Goal: Communication & Community: Answer question/provide support

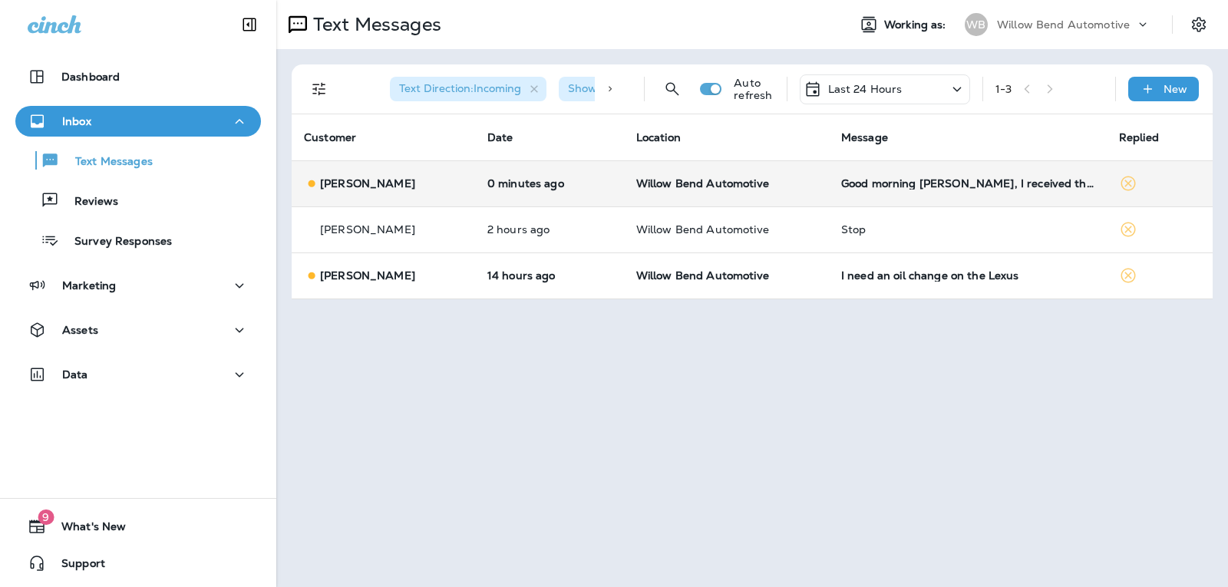
click at [997, 188] on div "Good morning [PERSON_NAME], I received the quote to sign. My husband is in a me…" at bounding box center [967, 183] width 253 height 12
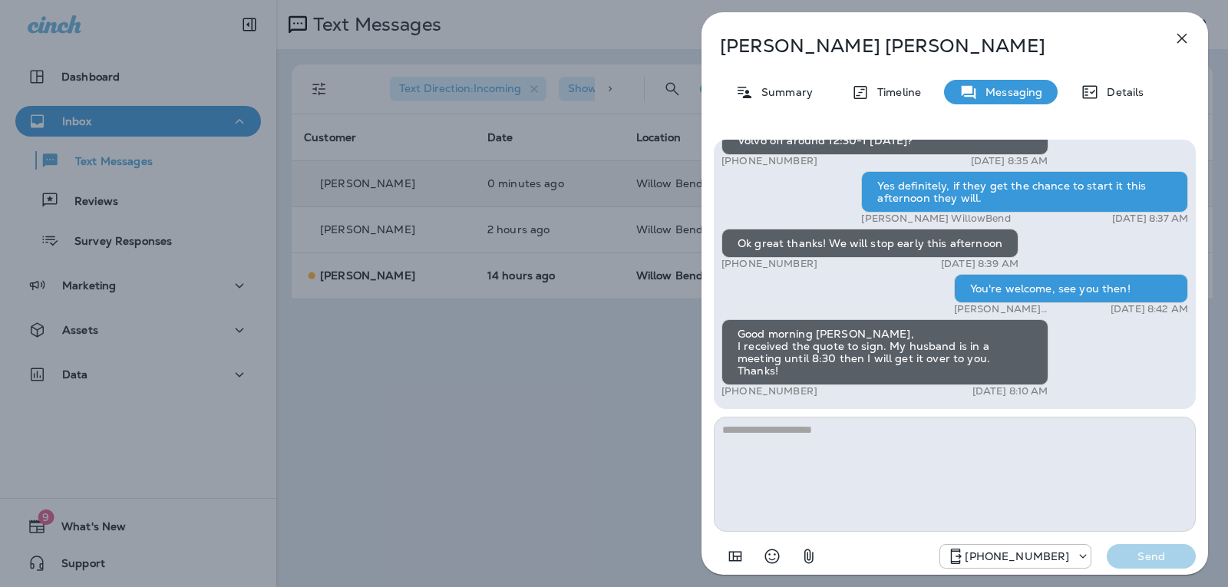
click at [825, 443] on textarea at bounding box center [955, 474] width 482 height 115
type textarea "*"
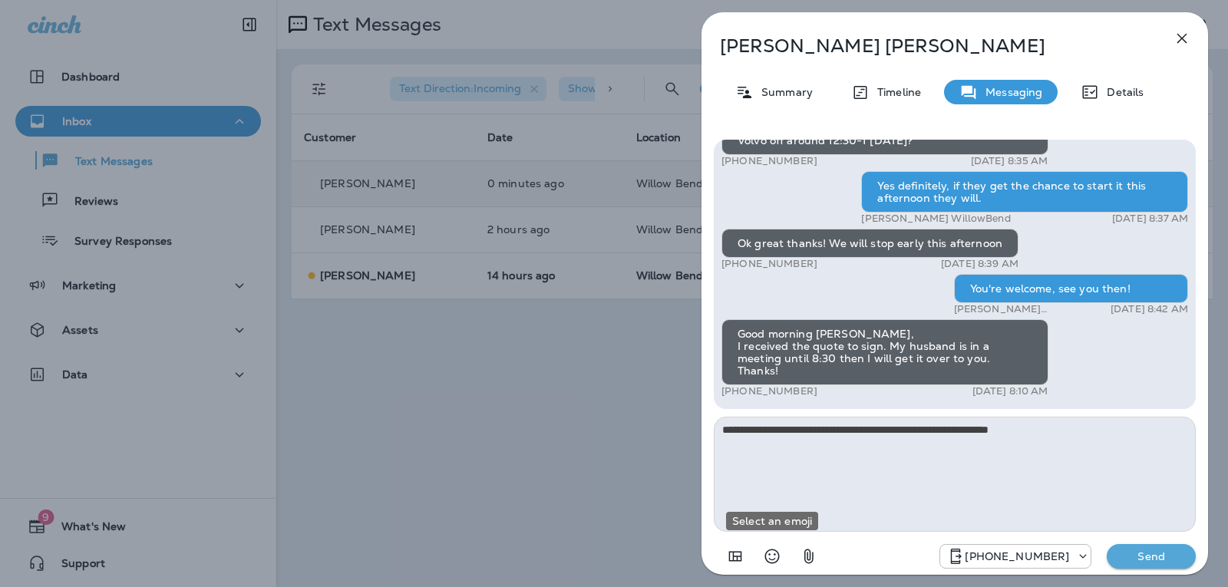
click at [780, 559] on icon "Select an emoji" at bounding box center [772, 556] width 18 height 18
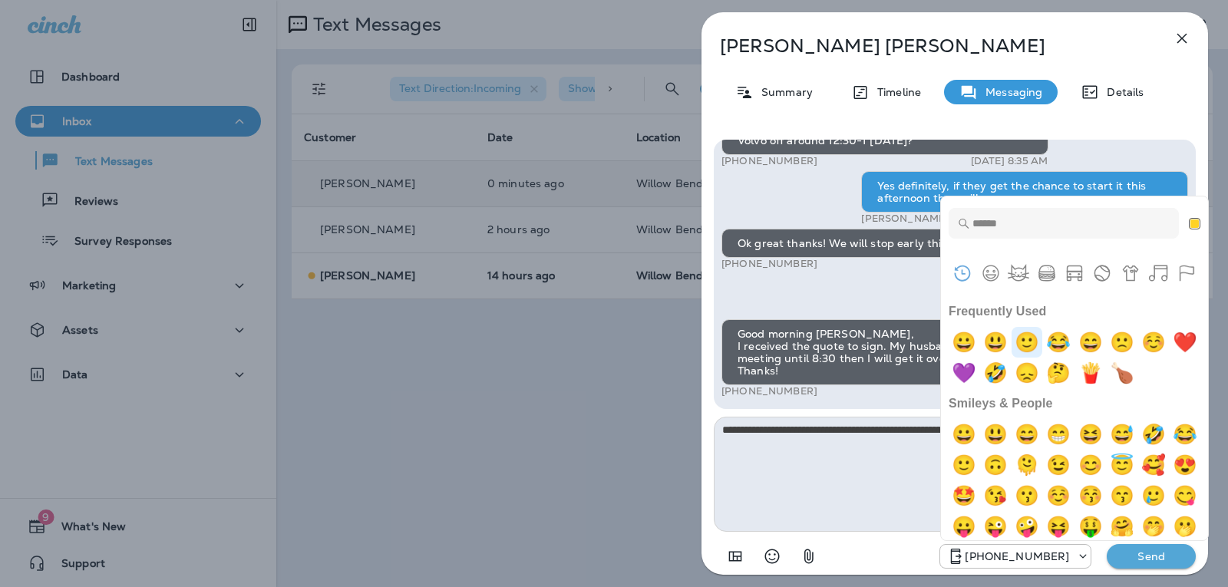
click at [1039, 345] on img "slightly smiling face" at bounding box center [1026, 342] width 31 height 31
type textarea "**********"
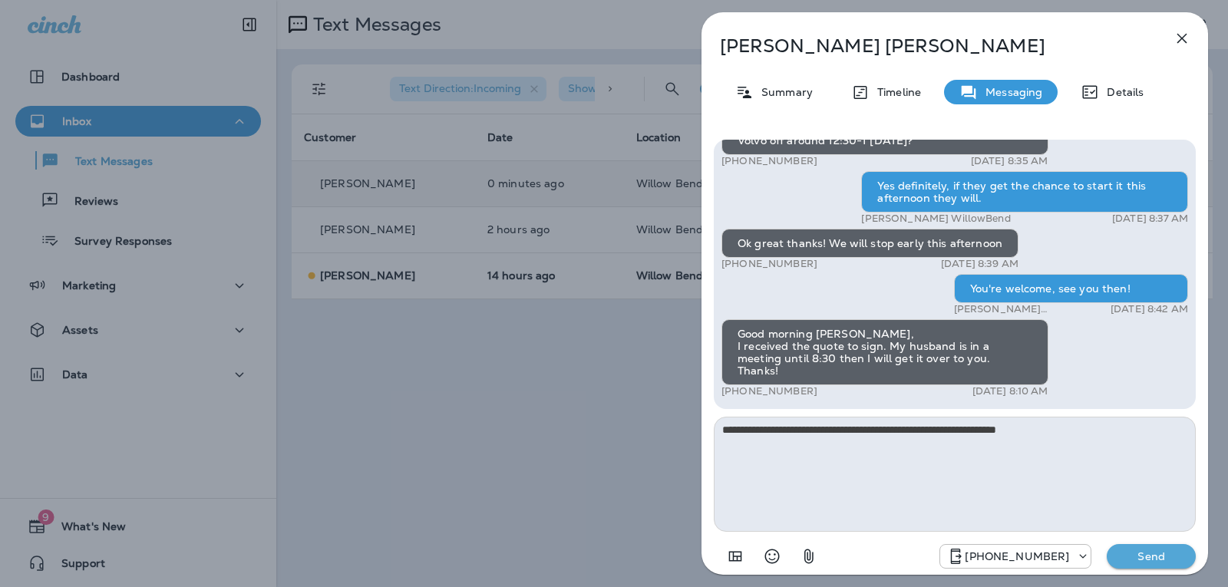
click at [1139, 558] on p "Send" at bounding box center [1151, 556] width 64 height 14
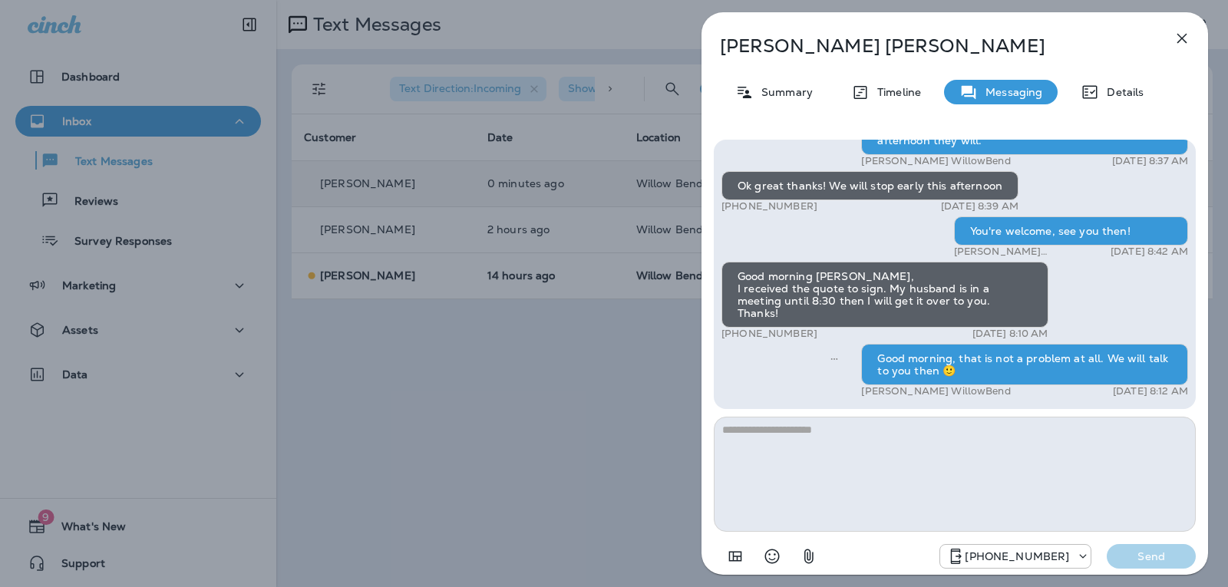
click at [1171, 42] on button "button" at bounding box center [1181, 38] width 31 height 31
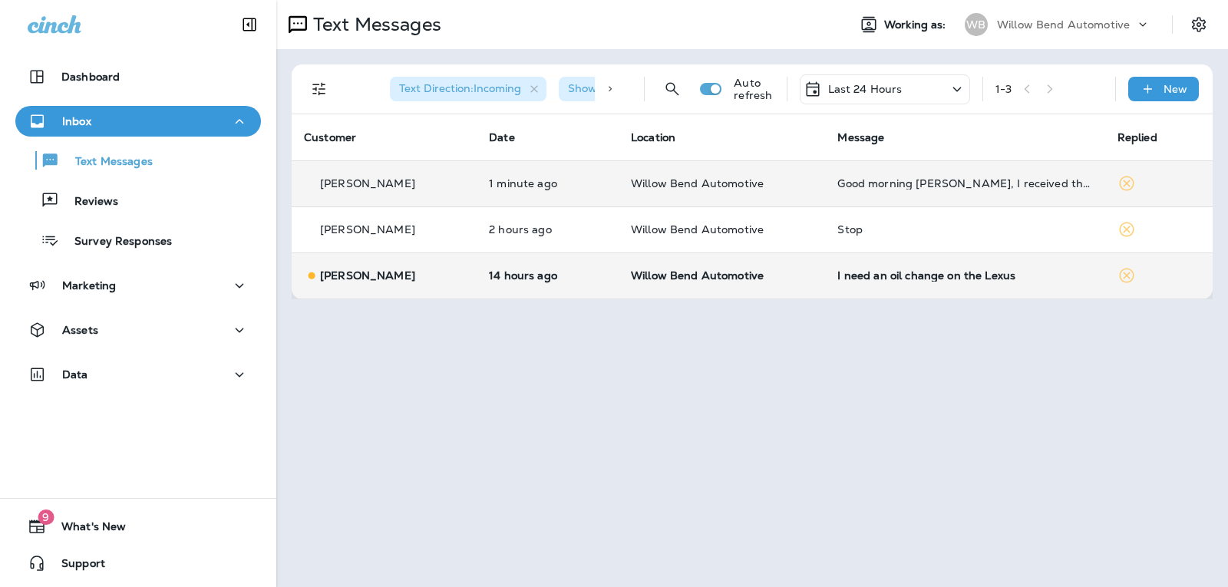
click at [905, 283] on td "I need an oil change on the Lexus" at bounding box center [964, 275] width 279 height 46
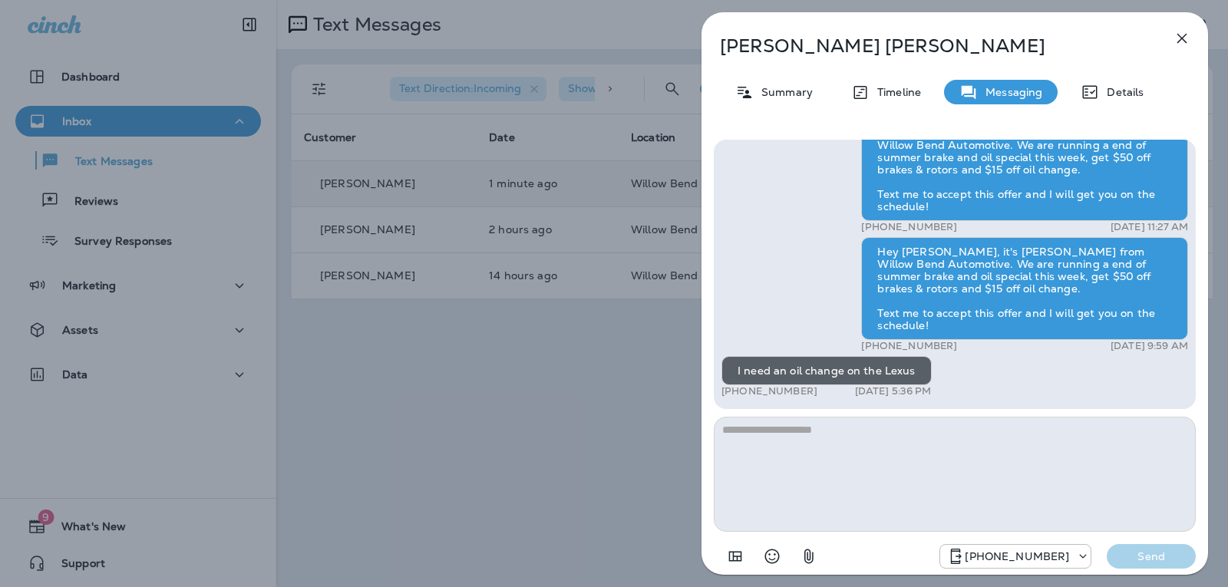
click at [818, 434] on textarea at bounding box center [955, 474] width 482 height 115
type textarea "**********"
click at [1174, 556] on p "Send" at bounding box center [1151, 556] width 64 height 14
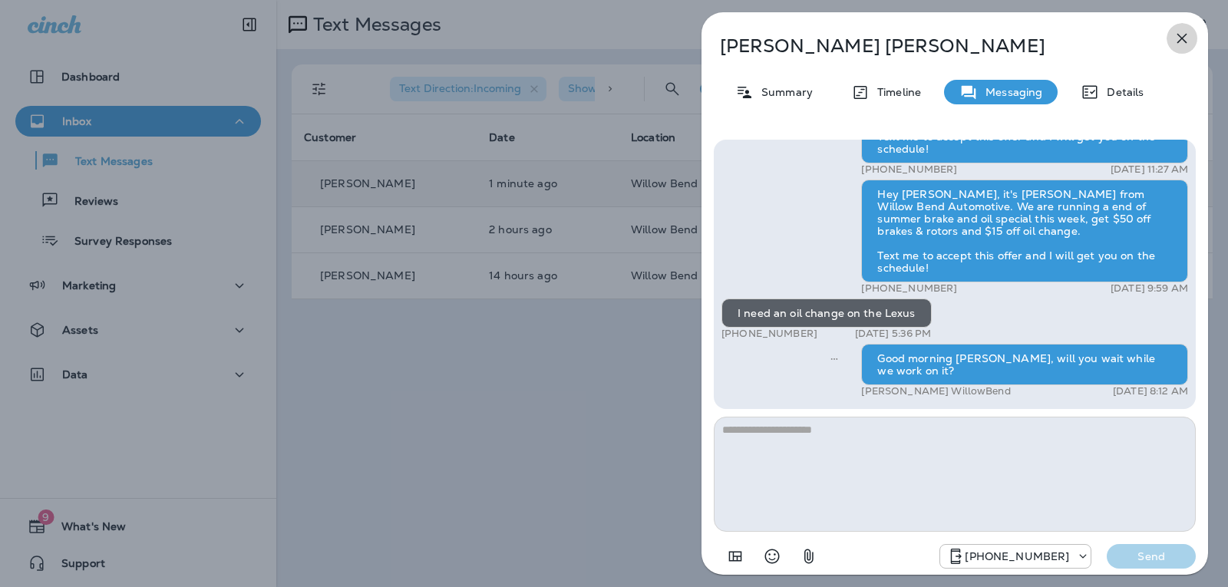
click at [1182, 37] on icon "button" at bounding box center [1181, 38] width 18 height 18
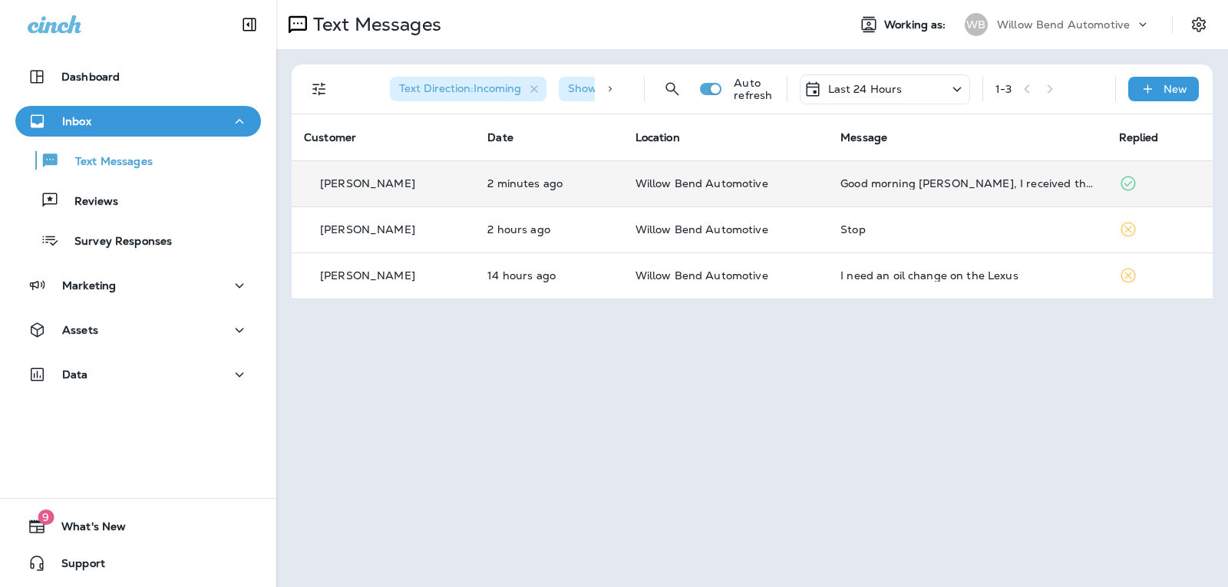
click at [832, 93] on p "Last 24 Hours" at bounding box center [865, 89] width 74 height 12
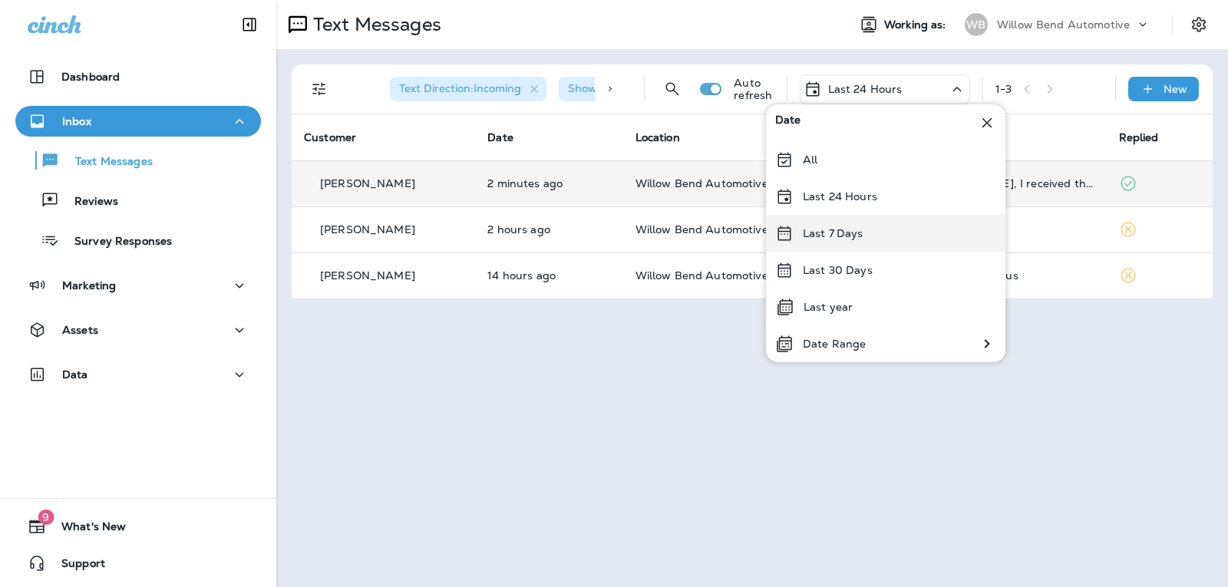
click at [852, 231] on p "Last 7 Days" at bounding box center [833, 233] width 61 height 12
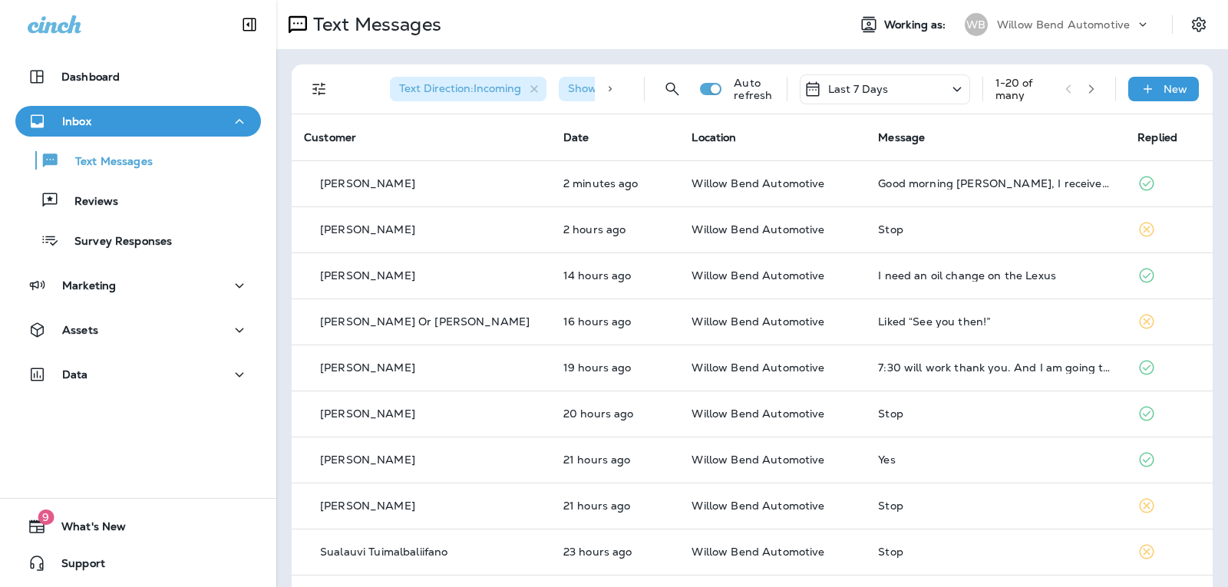
click at [850, 93] on p "Last 7 Days" at bounding box center [858, 89] width 61 height 12
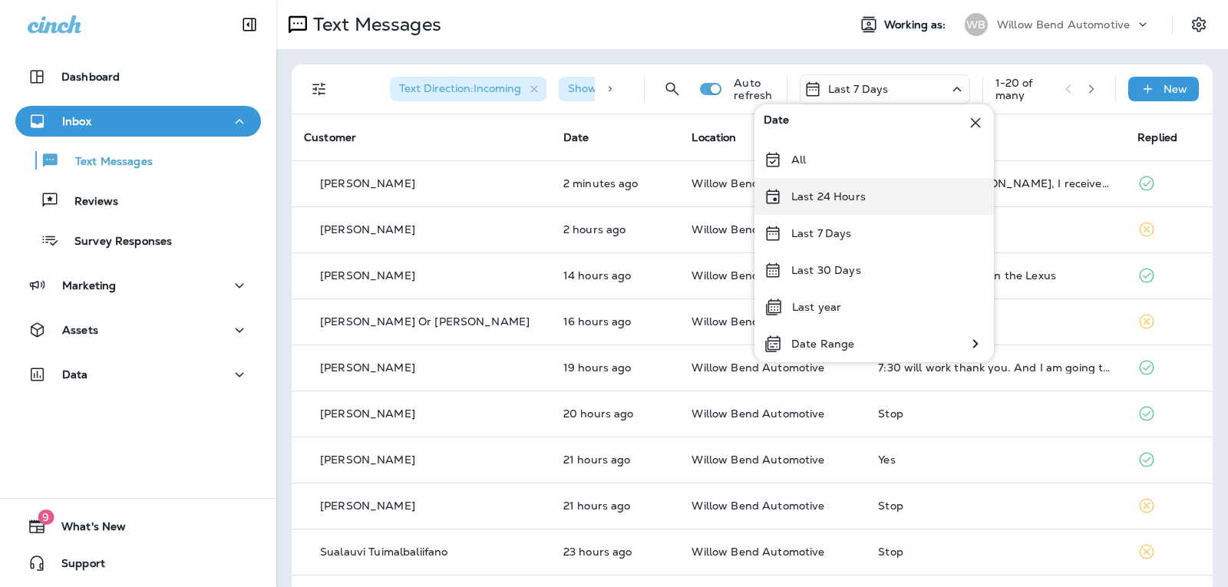
click at [810, 193] on p "Last 24 Hours" at bounding box center [828, 196] width 74 height 12
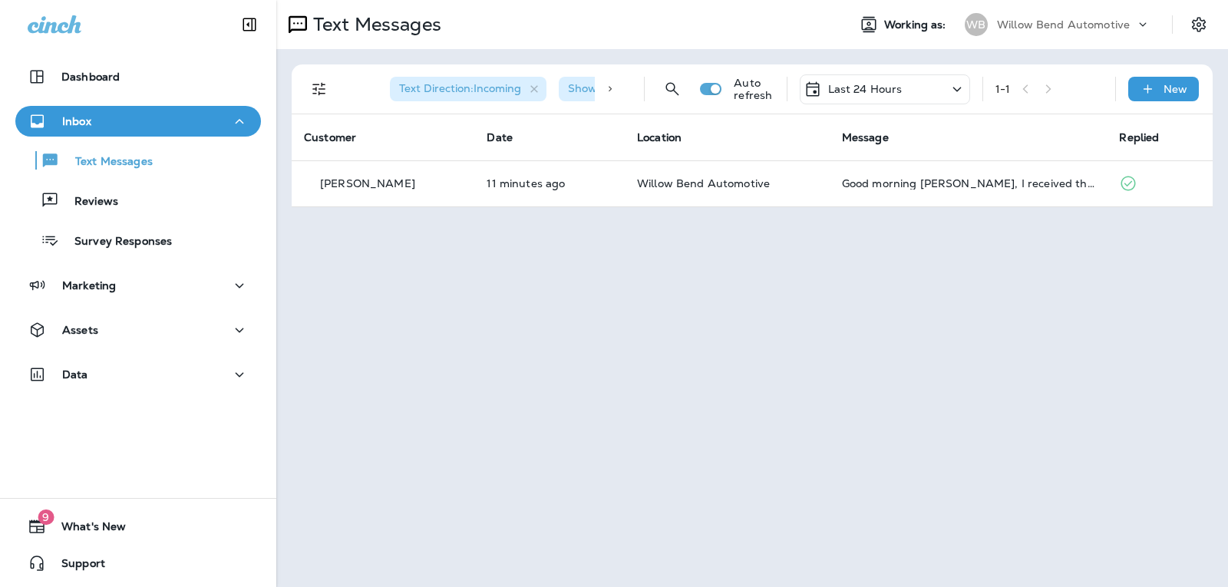
click at [895, 94] on p "Last 24 Hours" at bounding box center [865, 89] width 74 height 12
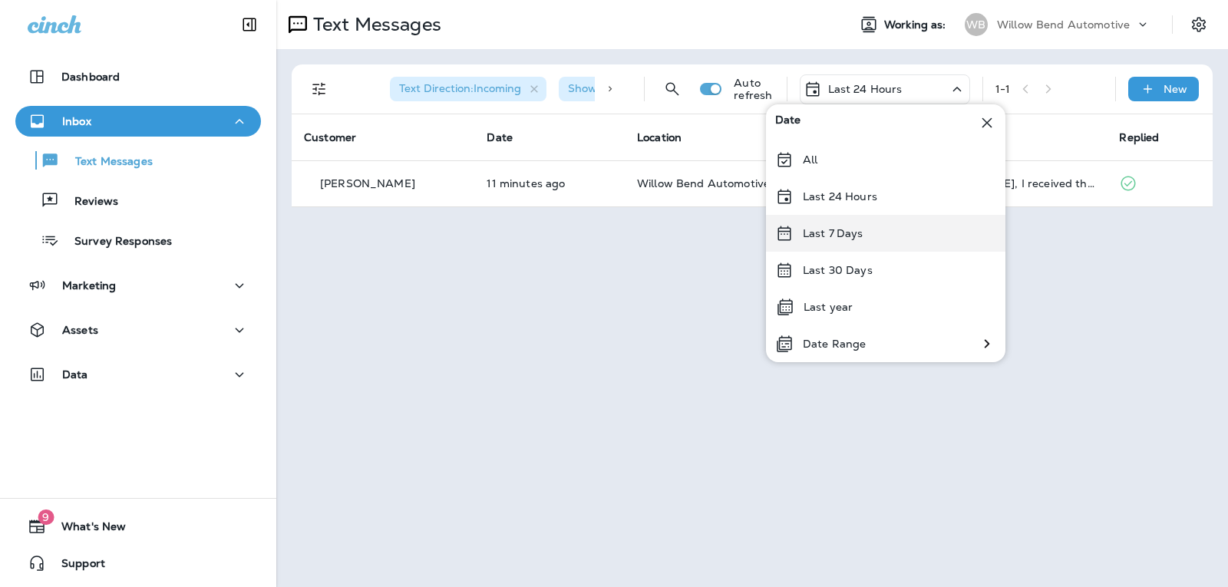
click at [903, 239] on div "Last 7 Days" at bounding box center [885, 233] width 239 height 37
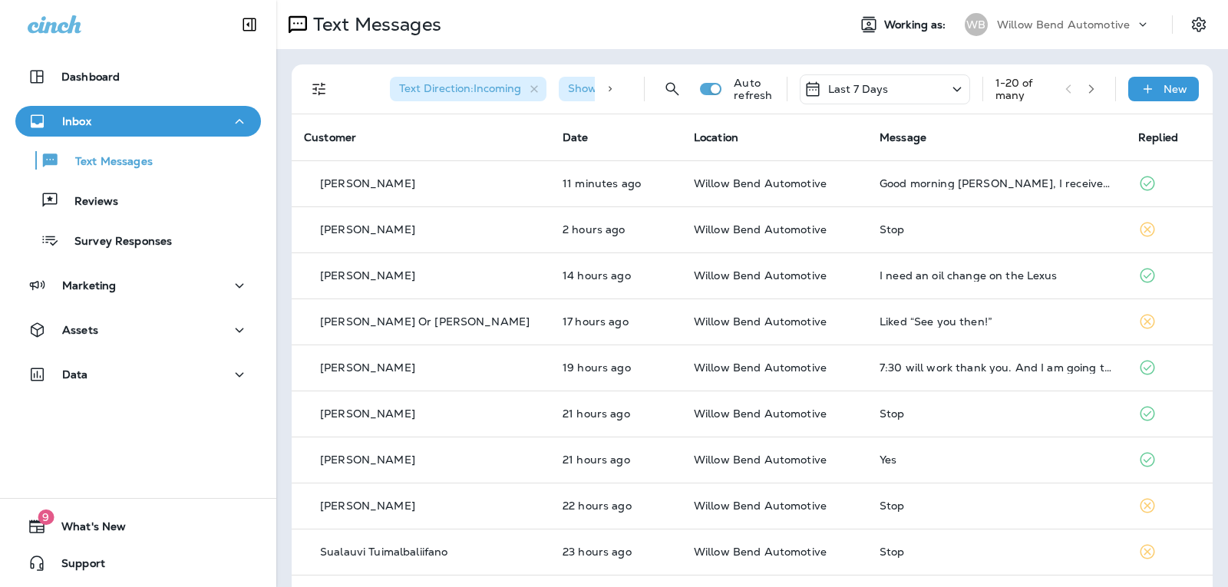
click at [886, 87] on div "Last 7 Days" at bounding box center [885, 89] width 170 height 30
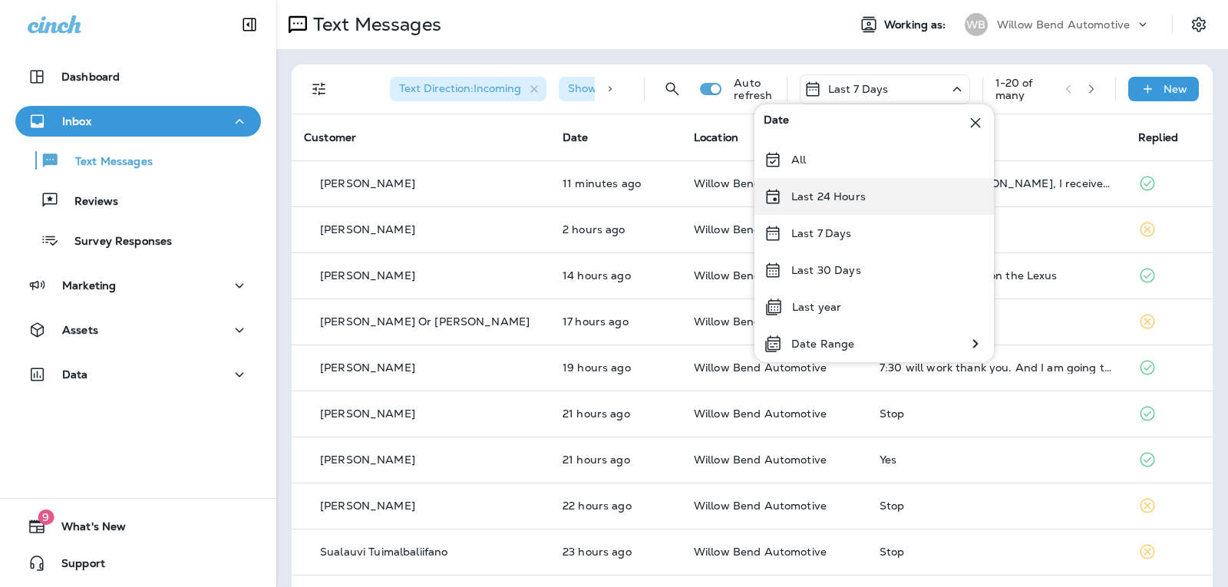
click at [869, 192] on div "Last 24 Hours" at bounding box center [873, 196] width 239 height 37
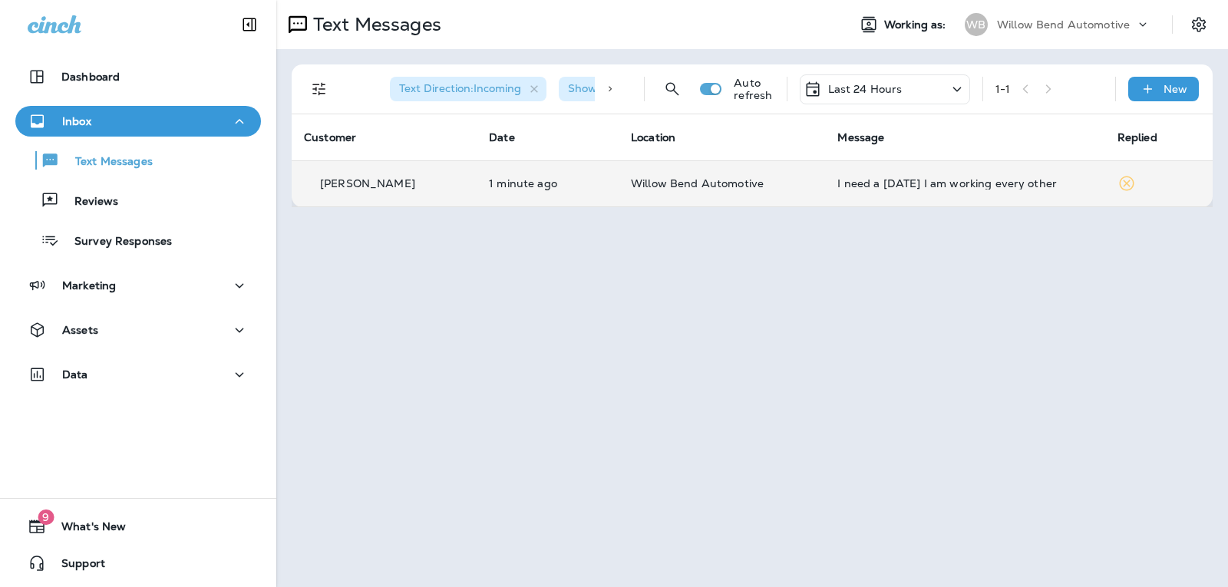
click at [936, 175] on td "I need a [DATE] I am working every other" at bounding box center [964, 183] width 279 height 46
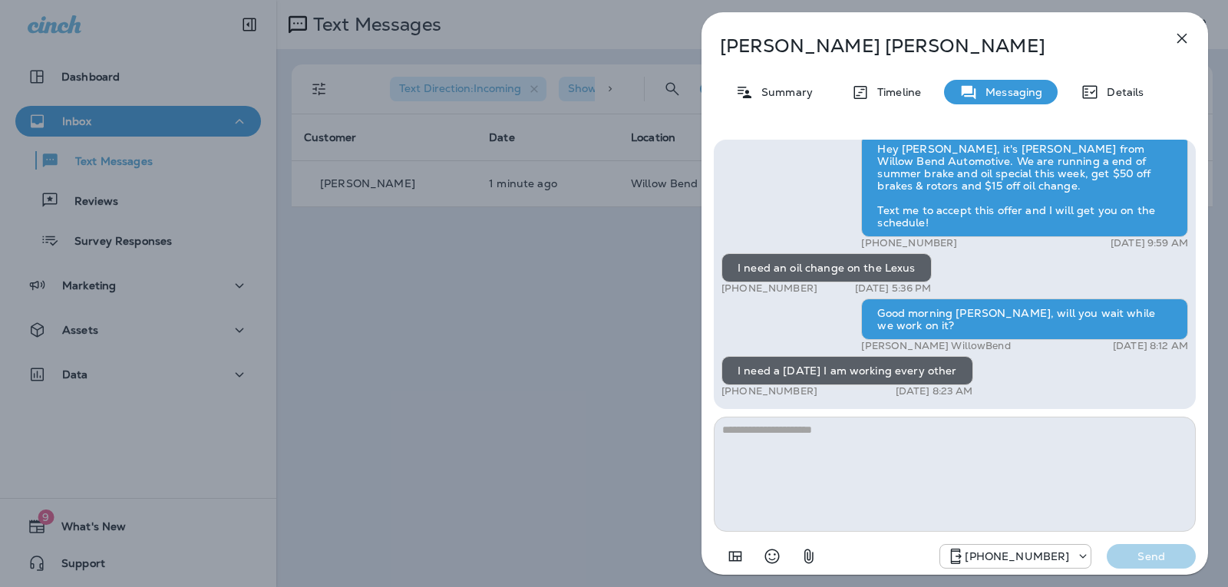
click at [780, 436] on textarea at bounding box center [955, 474] width 482 height 115
type textarea "*"
type textarea "**********"
click at [1137, 565] on button "Send" at bounding box center [1150, 556] width 89 height 25
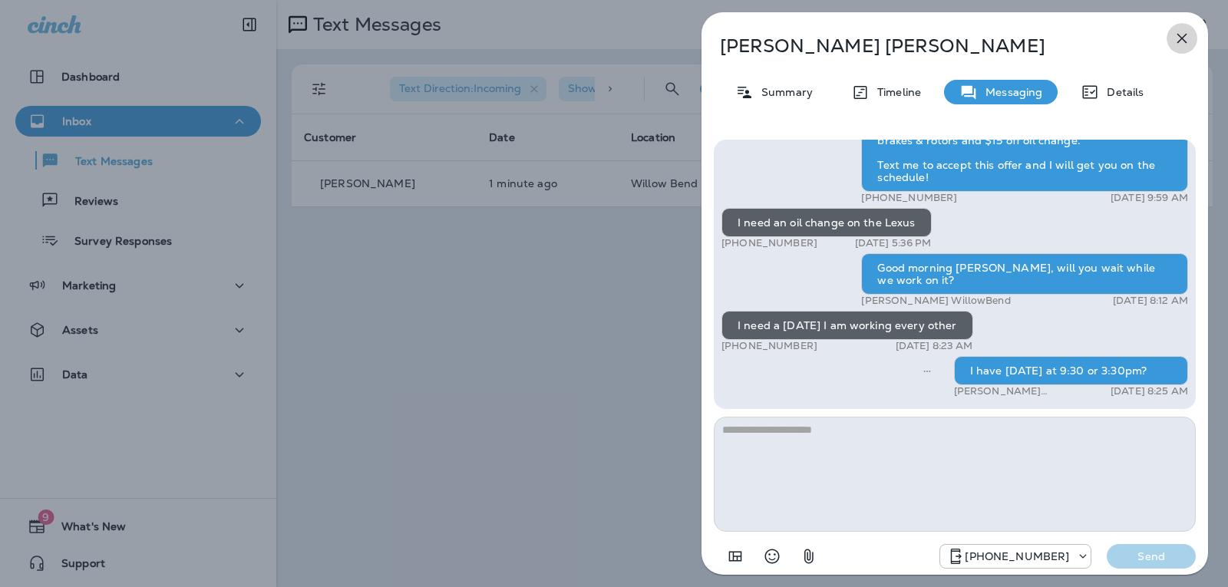
click at [1179, 32] on icon "button" at bounding box center [1181, 38] width 18 height 18
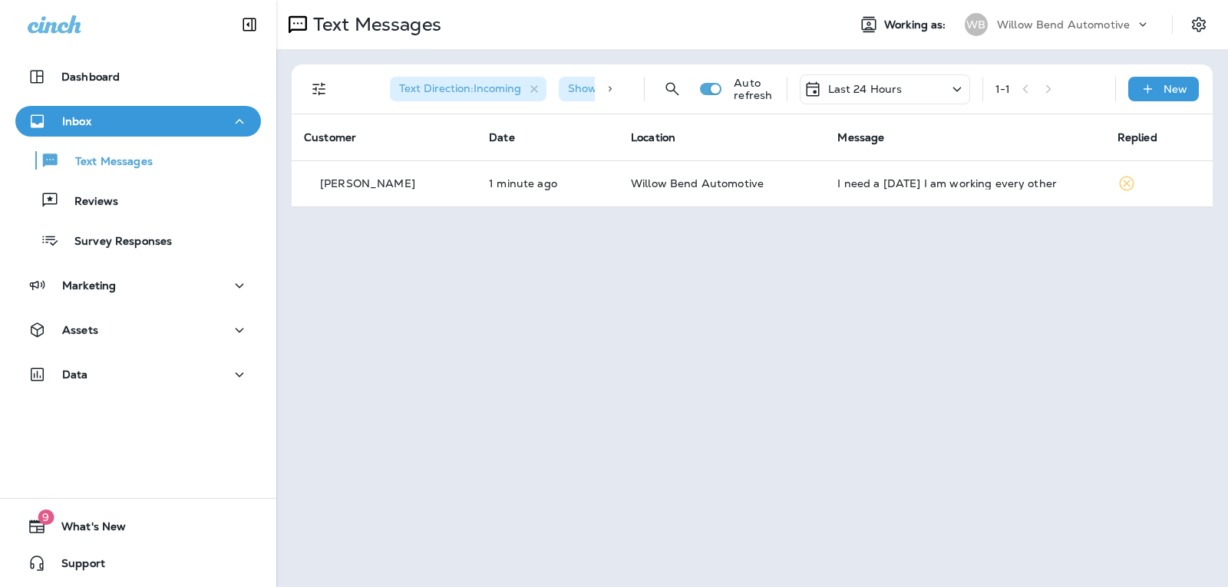
click at [872, 91] on p "Last 24 Hours" at bounding box center [865, 89] width 74 height 12
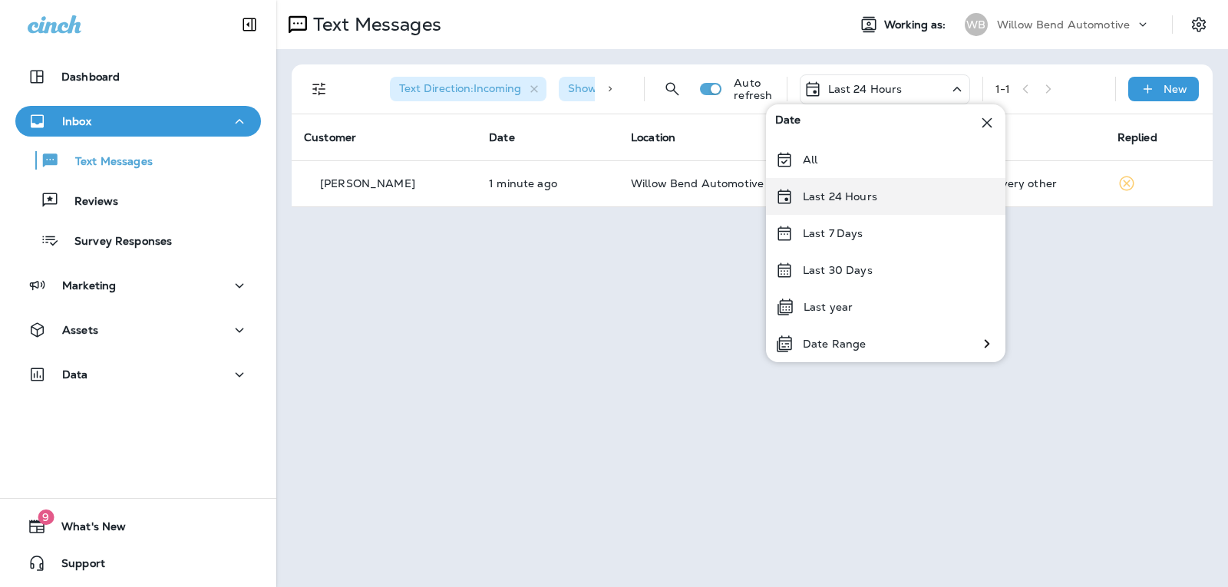
click at [812, 201] on p "Last 24 Hours" at bounding box center [840, 196] width 74 height 12
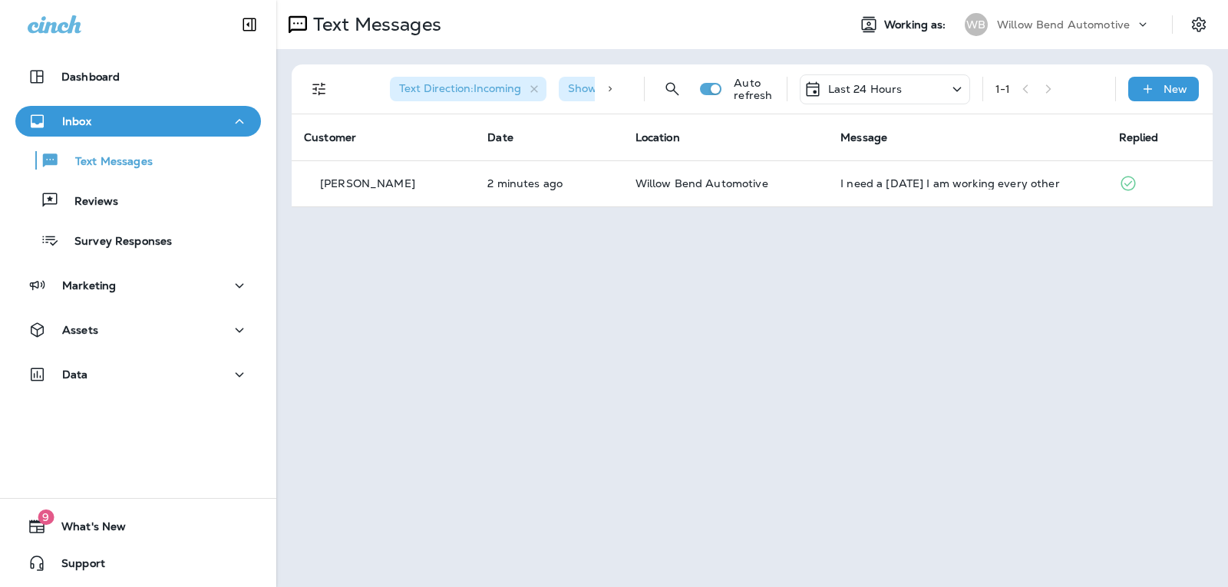
click at [864, 94] on p "Last 24 Hours" at bounding box center [865, 89] width 74 height 12
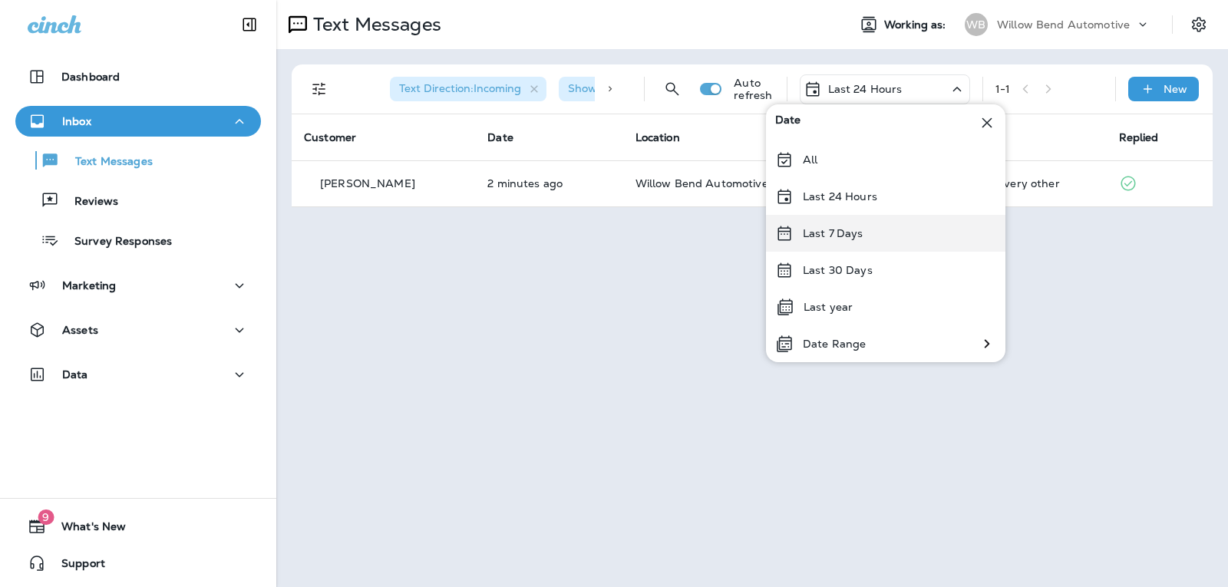
click at [845, 250] on div "Last 7 Days" at bounding box center [885, 233] width 239 height 37
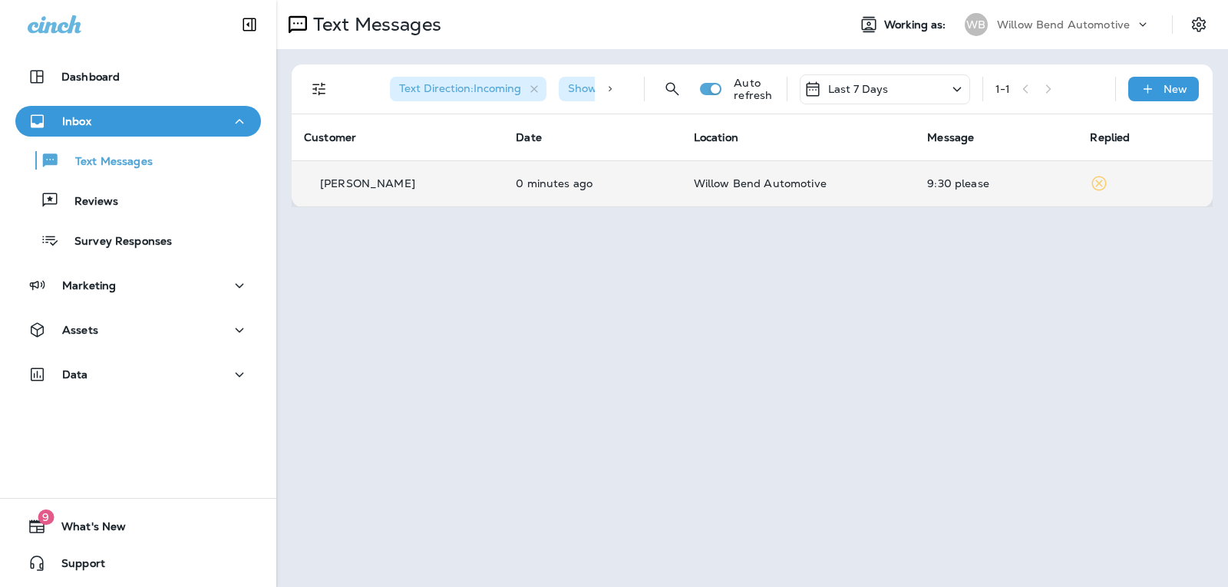
click at [743, 170] on td "Willow Bend Automotive" at bounding box center [798, 183] width 234 height 46
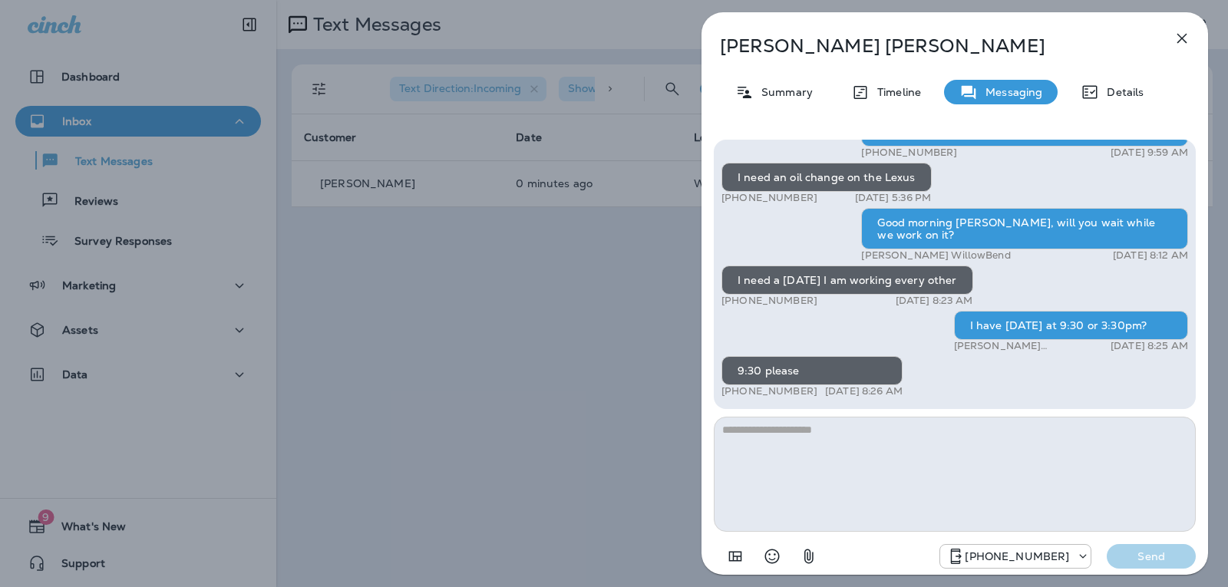
click at [774, 442] on textarea at bounding box center [955, 474] width 482 height 115
type textarea "*"
type textarea "**********"
click at [1161, 557] on p "Send" at bounding box center [1151, 556] width 64 height 14
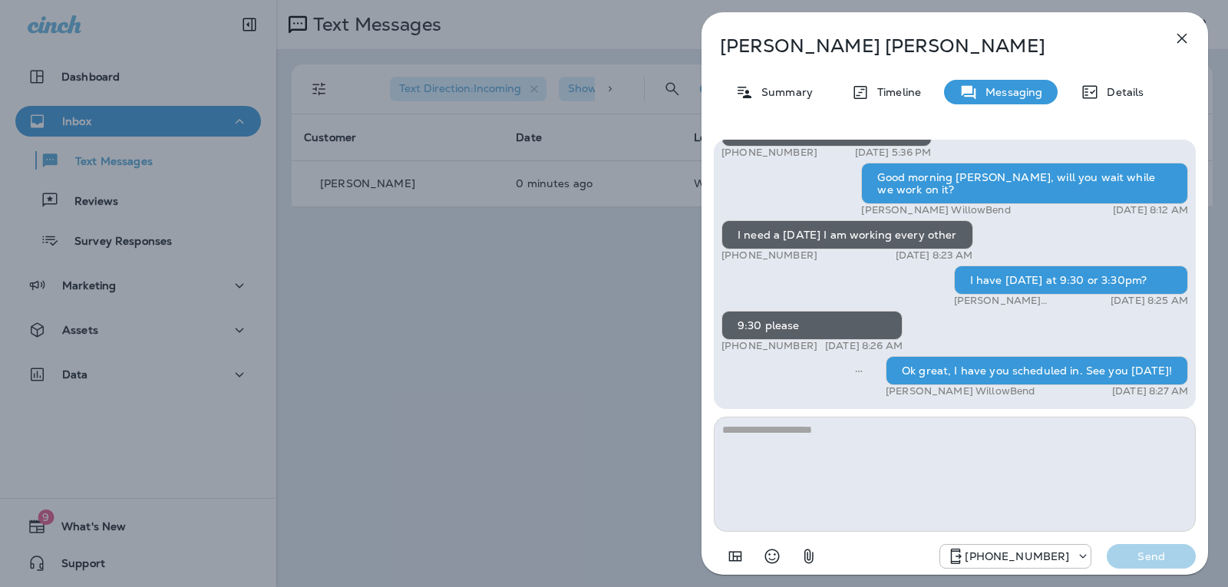
click at [1179, 41] on icon "button" at bounding box center [1182, 39] width 10 height 10
